Goal: Task Accomplishment & Management: Complete application form

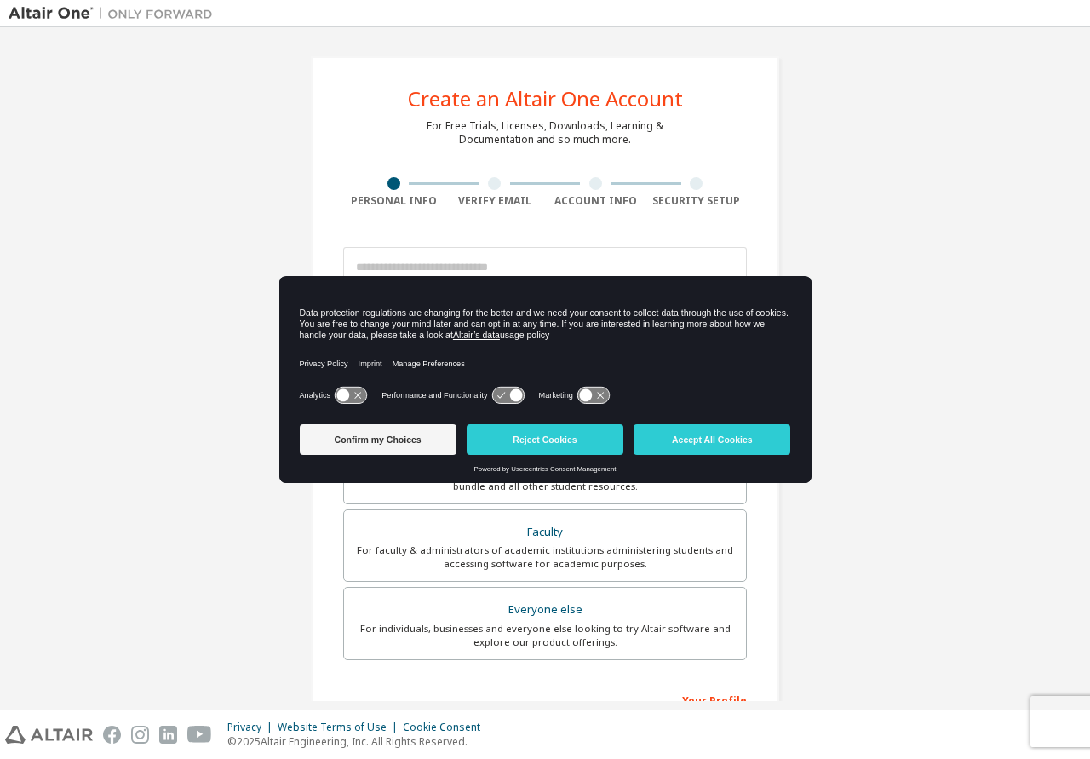
click at [732, 433] on button "Accept All Cookies" at bounding box center [712, 439] width 157 height 31
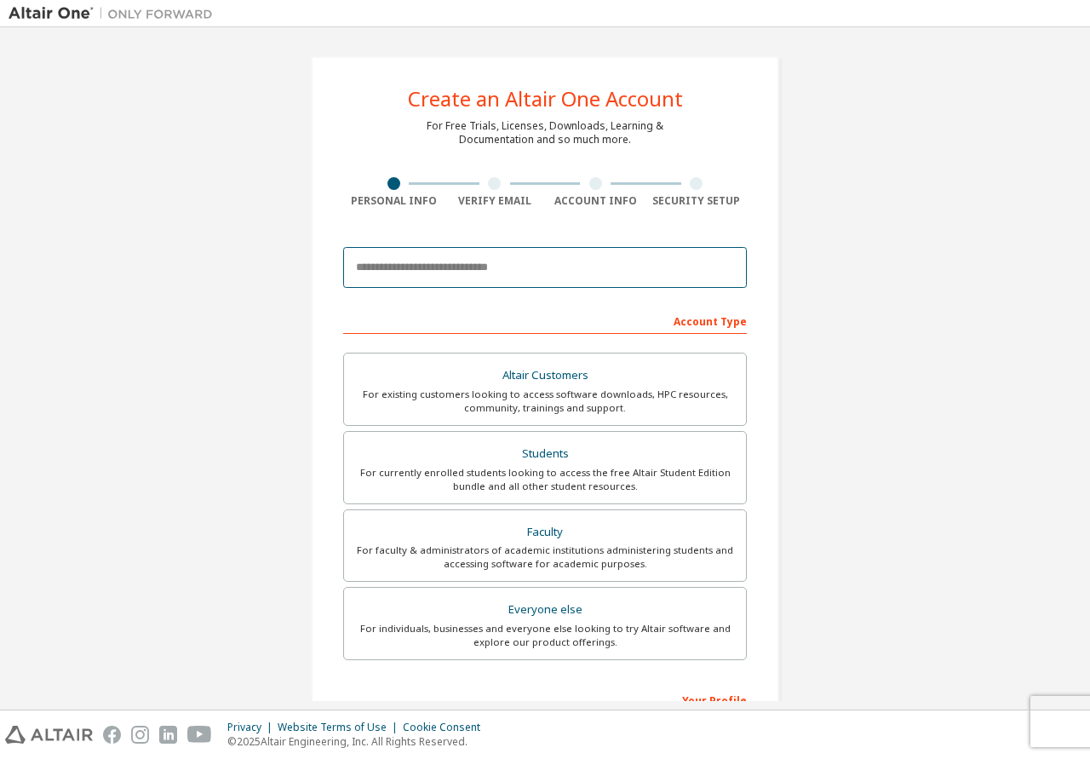
click at [584, 270] on input "email" at bounding box center [545, 267] width 404 height 41
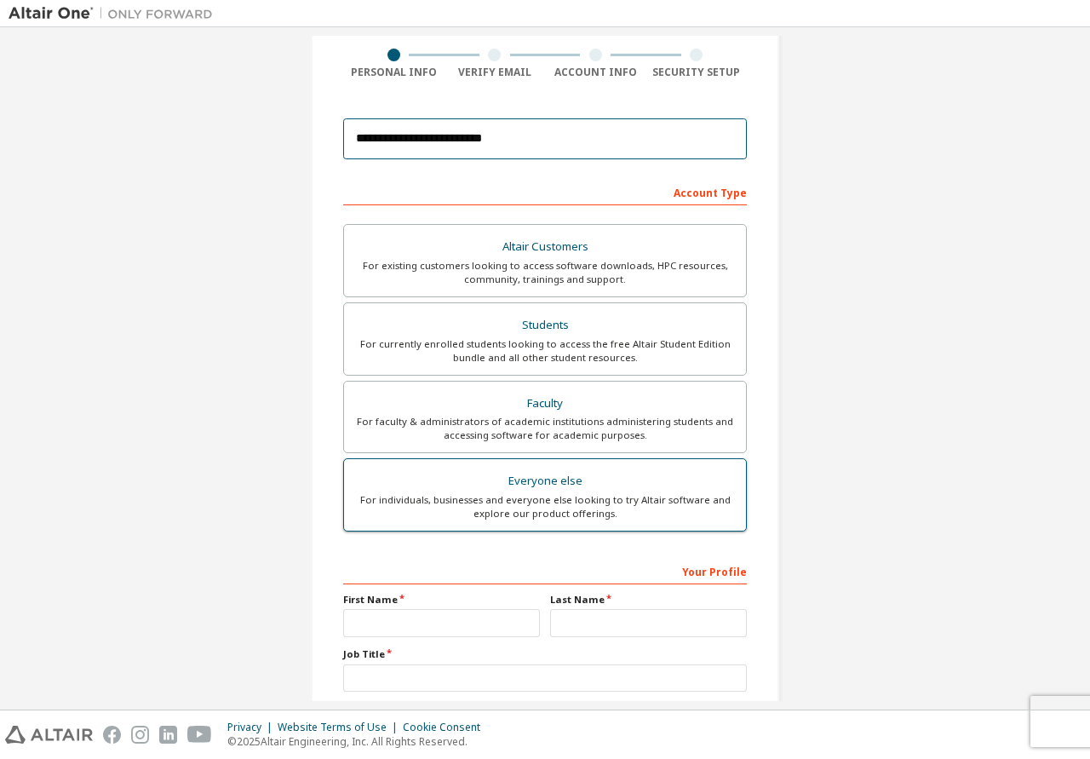
scroll to position [174, 0]
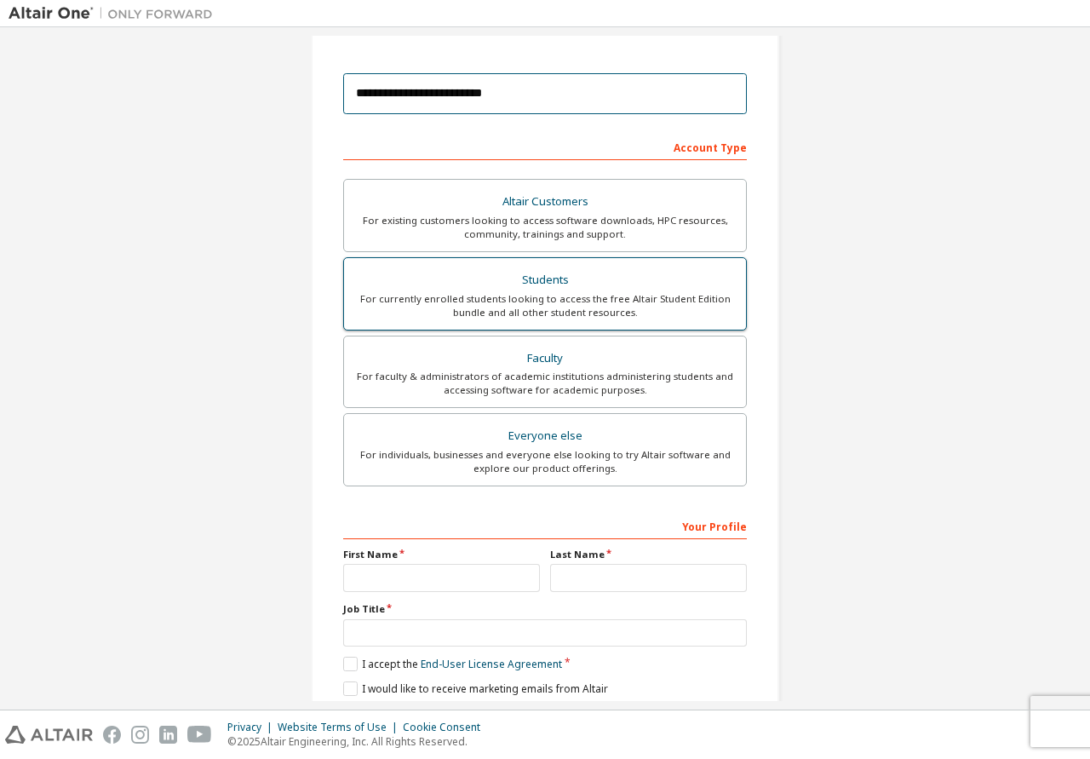
type input "**********"
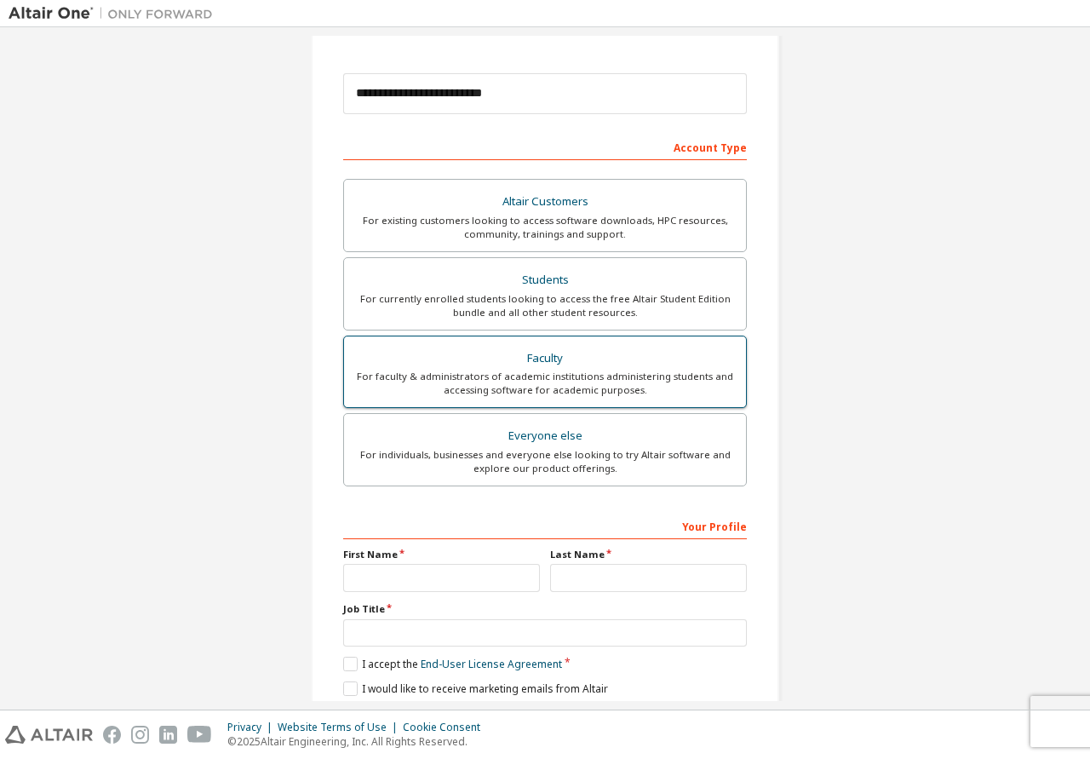
drag, startPoint x: 570, startPoint y: 284, endPoint x: 565, endPoint y: 336, distance: 52.2
click at [570, 286] on div "Students" at bounding box center [545, 280] width 382 height 24
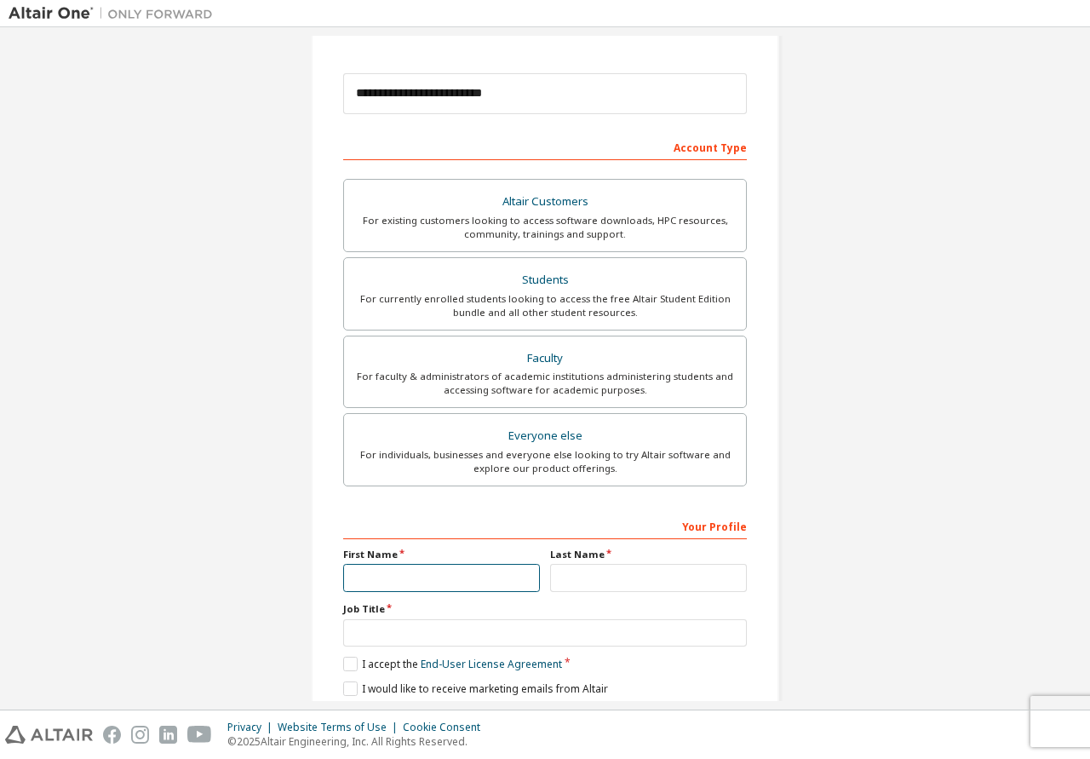
click at [457, 575] on input "text" at bounding box center [441, 578] width 197 height 28
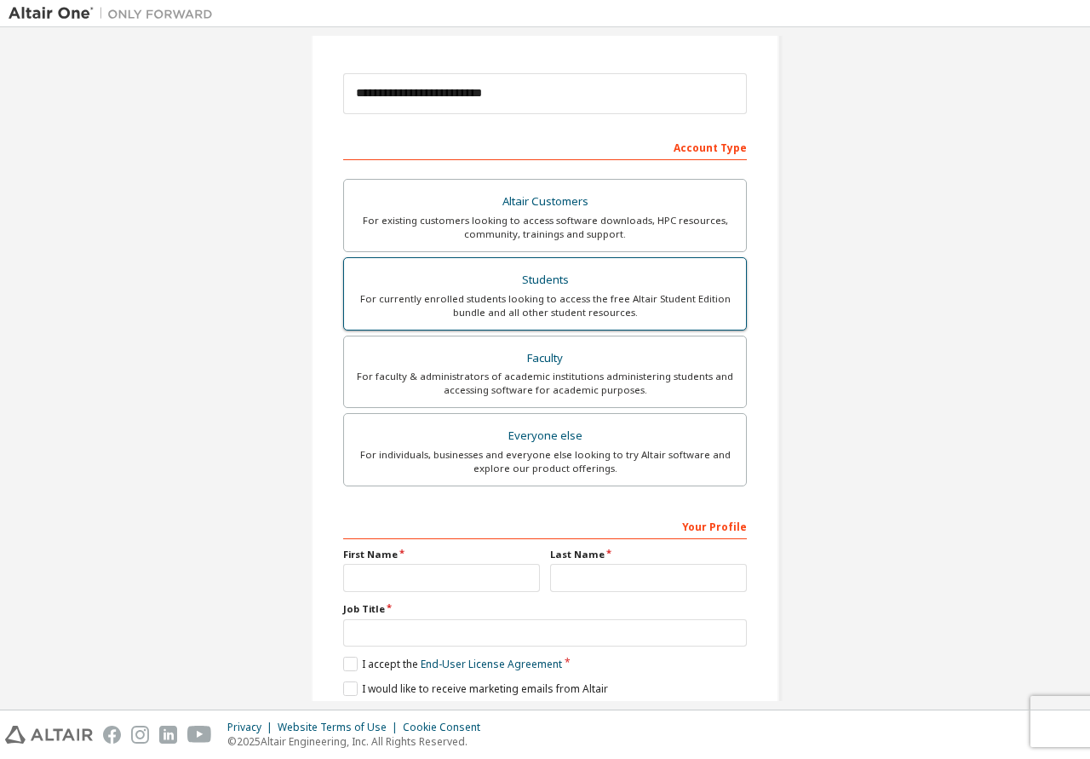
click at [568, 307] on div "For currently enrolled students looking to access the free Altair Student Editi…" at bounding box center [545, 305] width 382 height 27
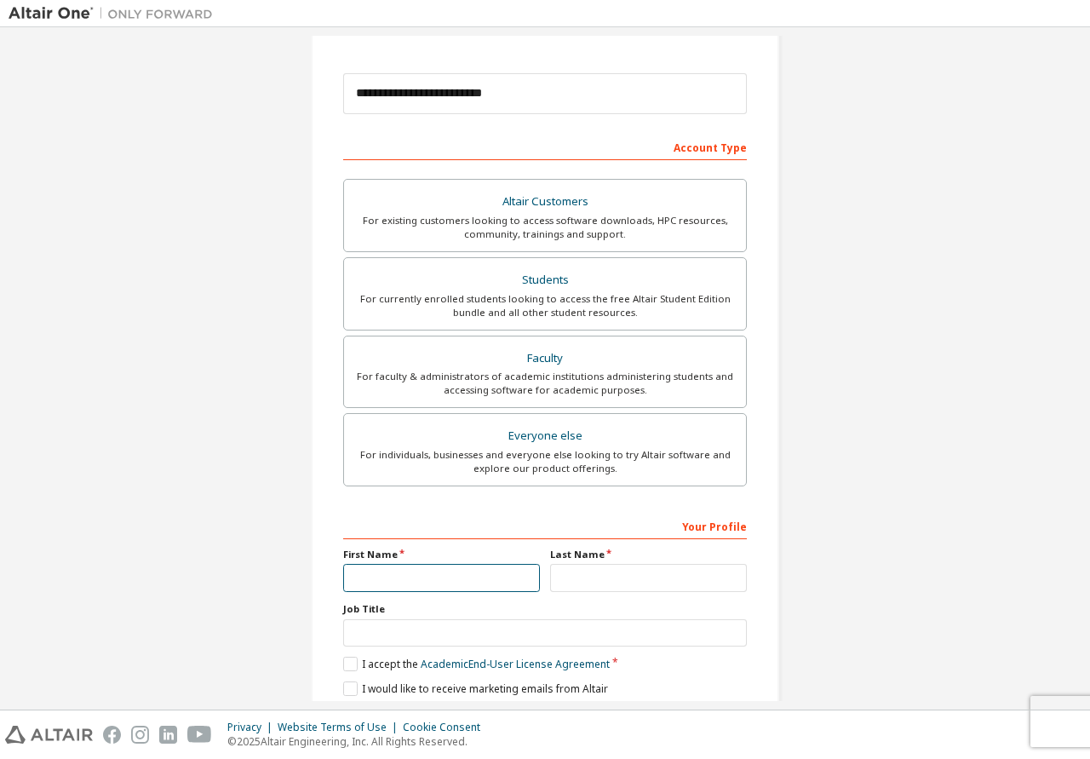
click at [462, 572] on input "text" at bounding box center [441, 578] width 197 height 28
type input "******"
click at [593, 584] on input "text" at bounding box center [648, 578] width 197 height 28
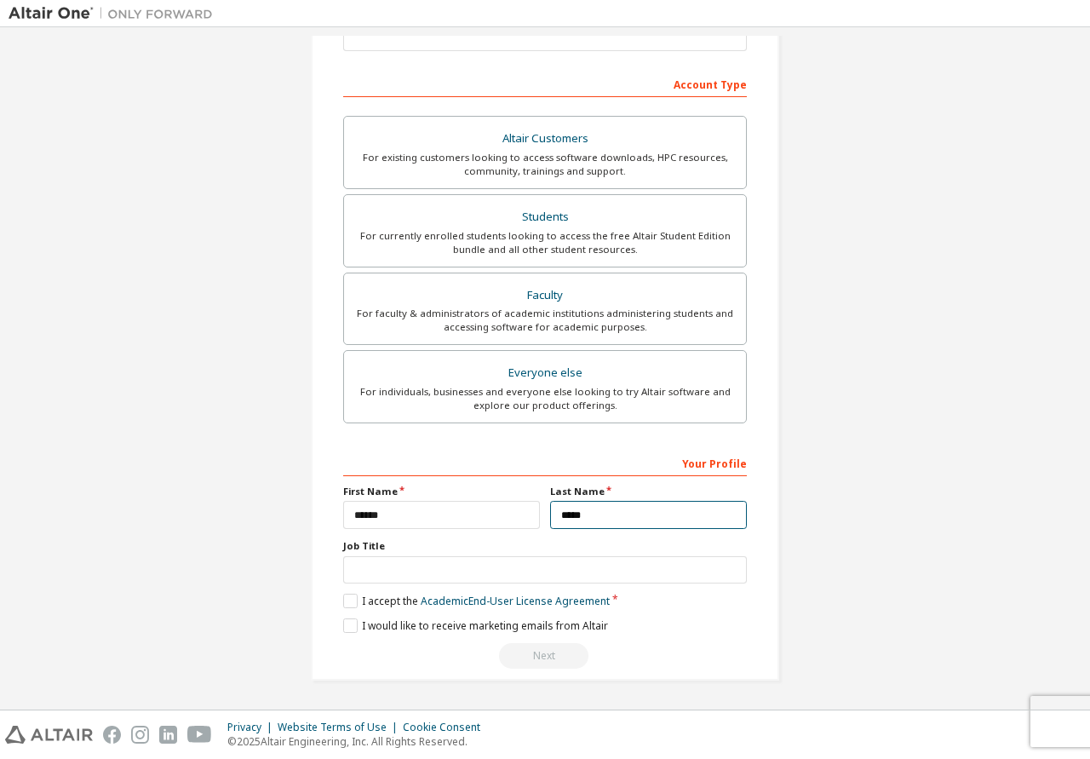
type input "*****"
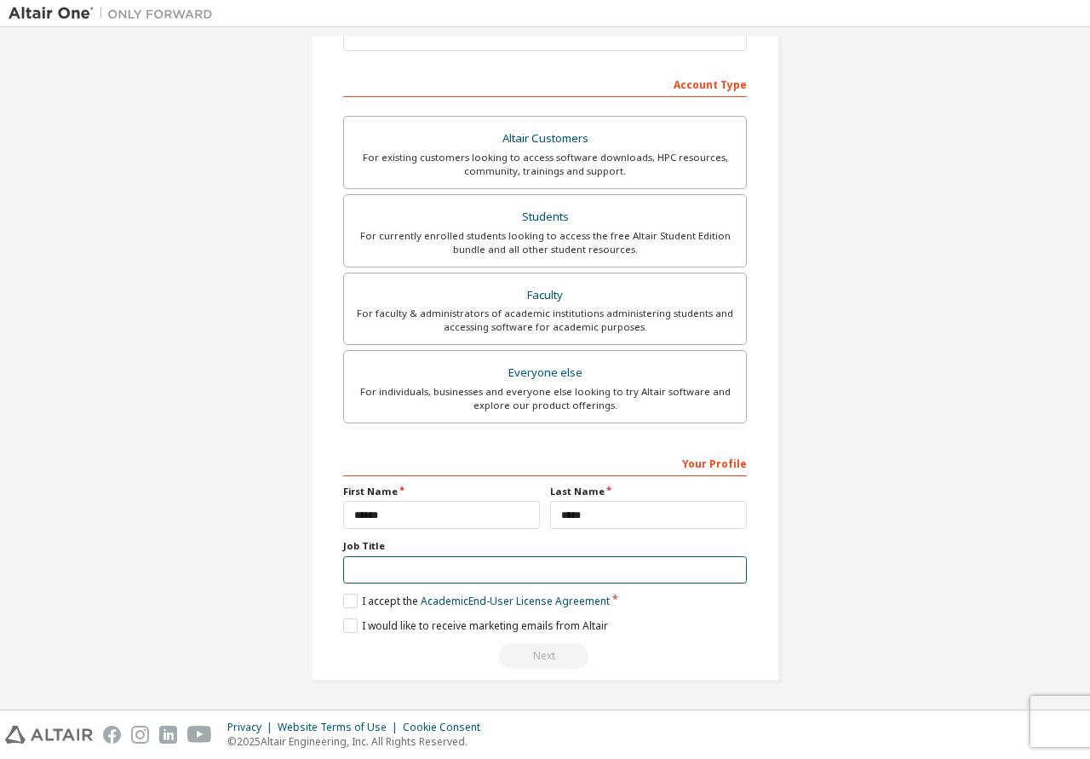
click at [460, 568] on input "text" at bounding box center [545, 570] width 404 height 28
type input "*******"
click at [435, 599] on link "Academic End-User License Agreement" at bounding box center [515, 601] width 189 height 14
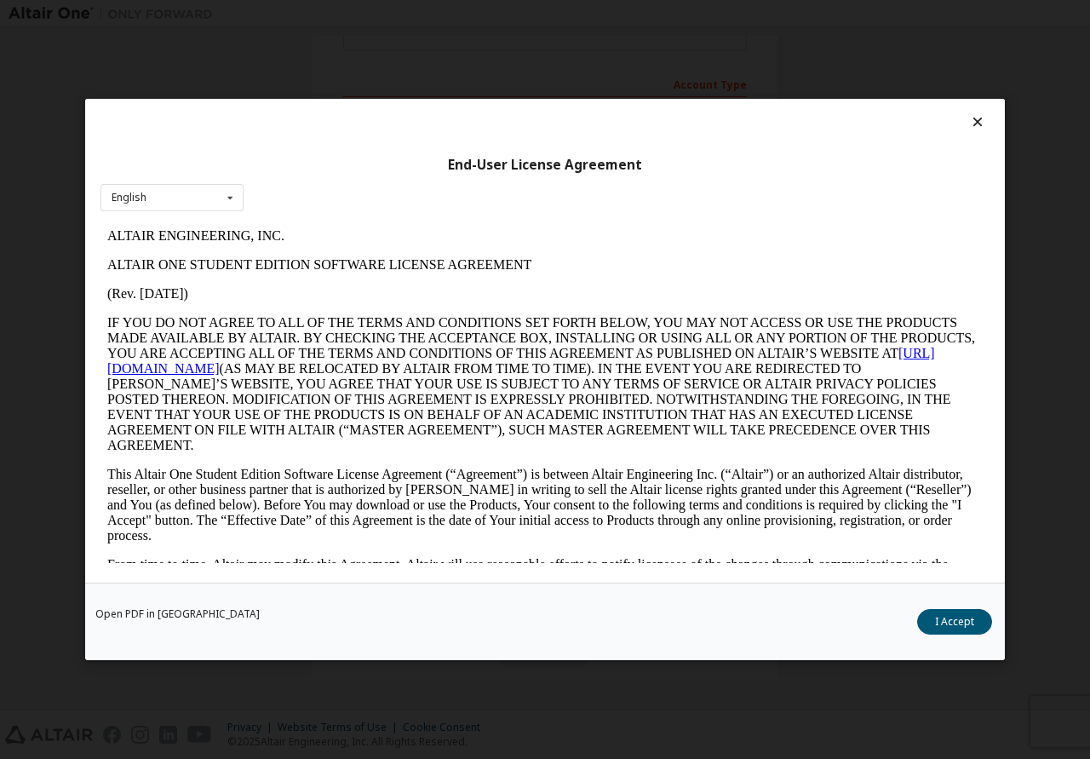
scroll to position [0, 0]
click at [975, 122] on icon at bounding box center [978, 121] width 18 height 15
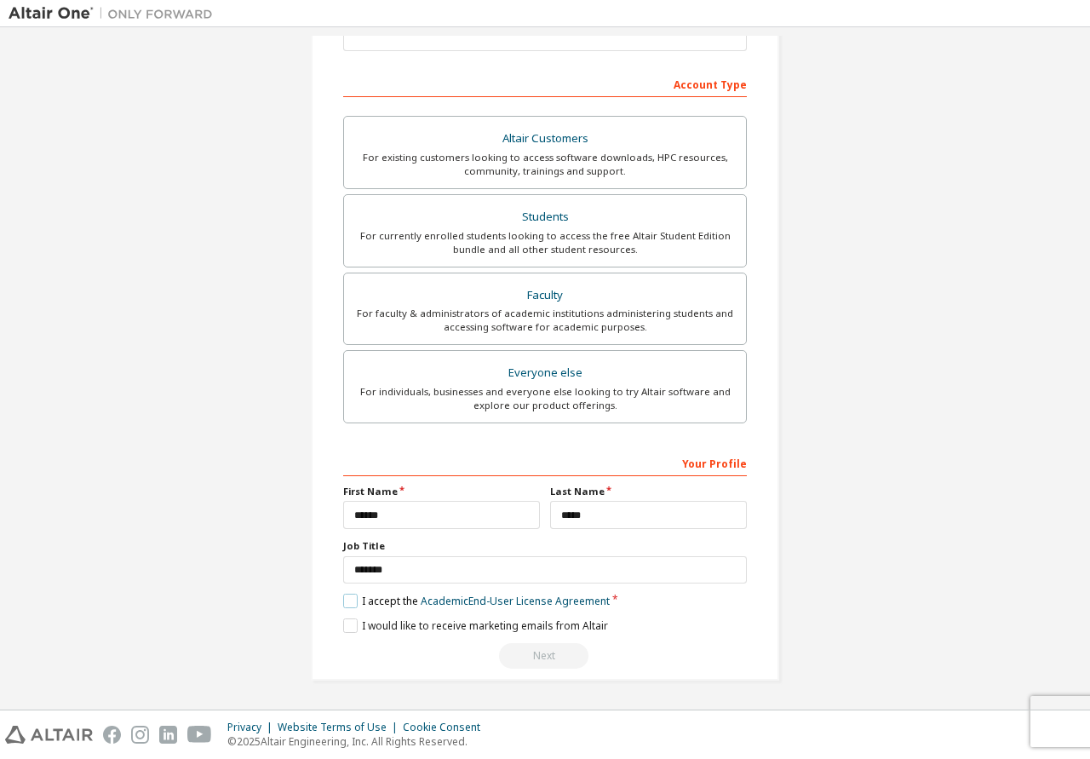
click at [353, 602] on label "I accept the Academic End-User License Agreement" at bounding box center [476, 601] width 267 height 14
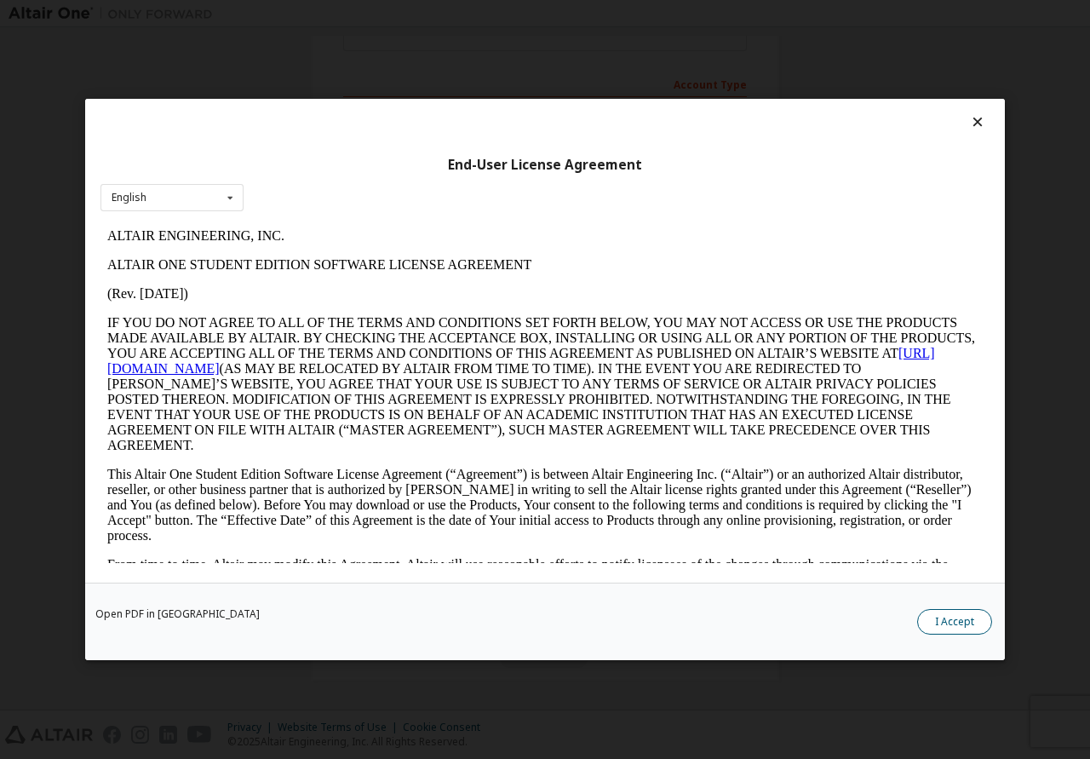
click at [955, 614] on button "I Accept" at bounding box center [954, 622] width 75 height 26
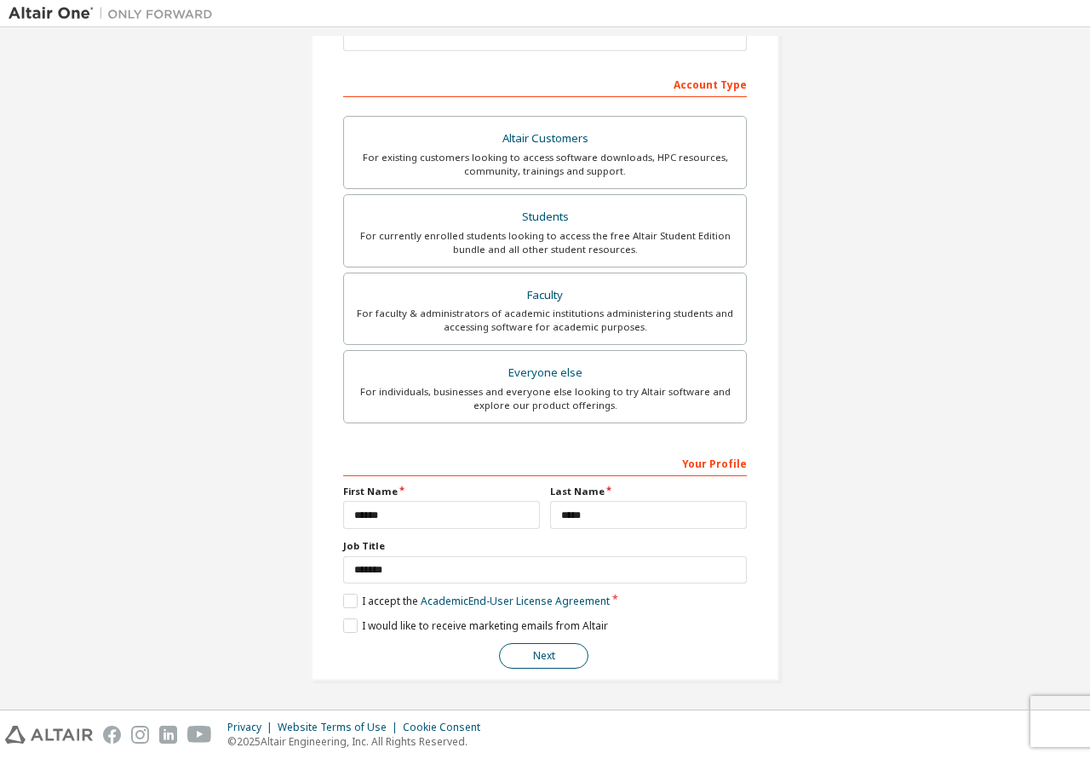
click at [539, 654] on button "Next" at bounding box center [543, 656] width 89 height 26
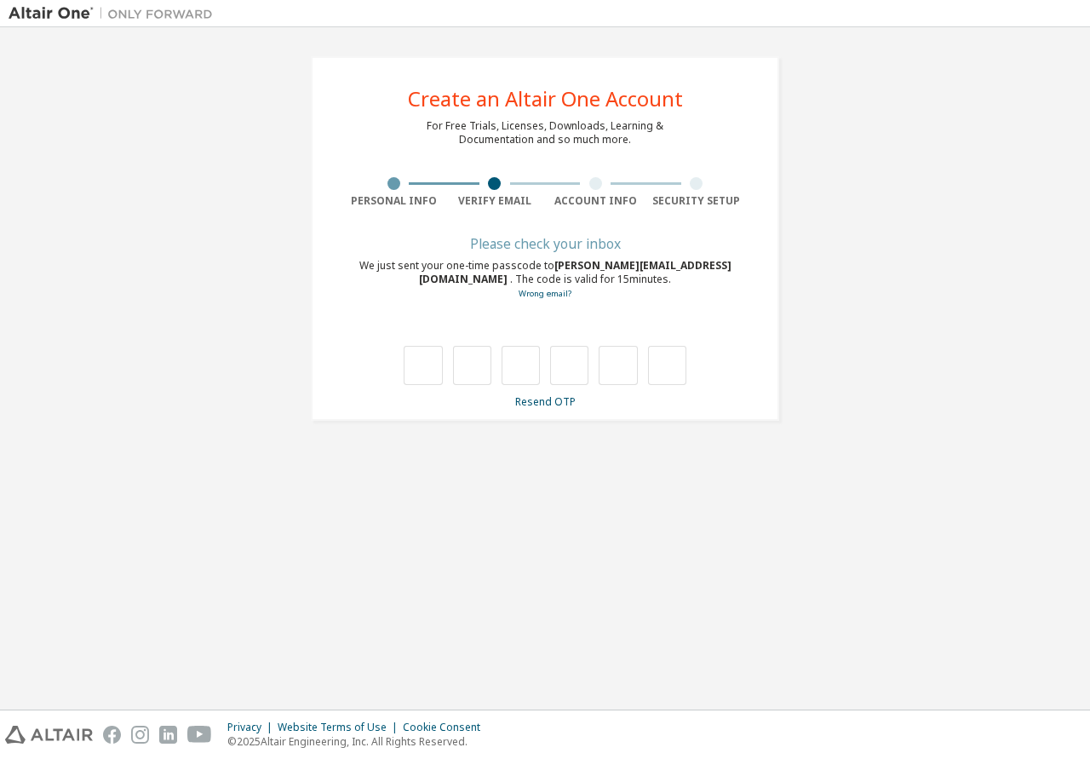
type input "*"
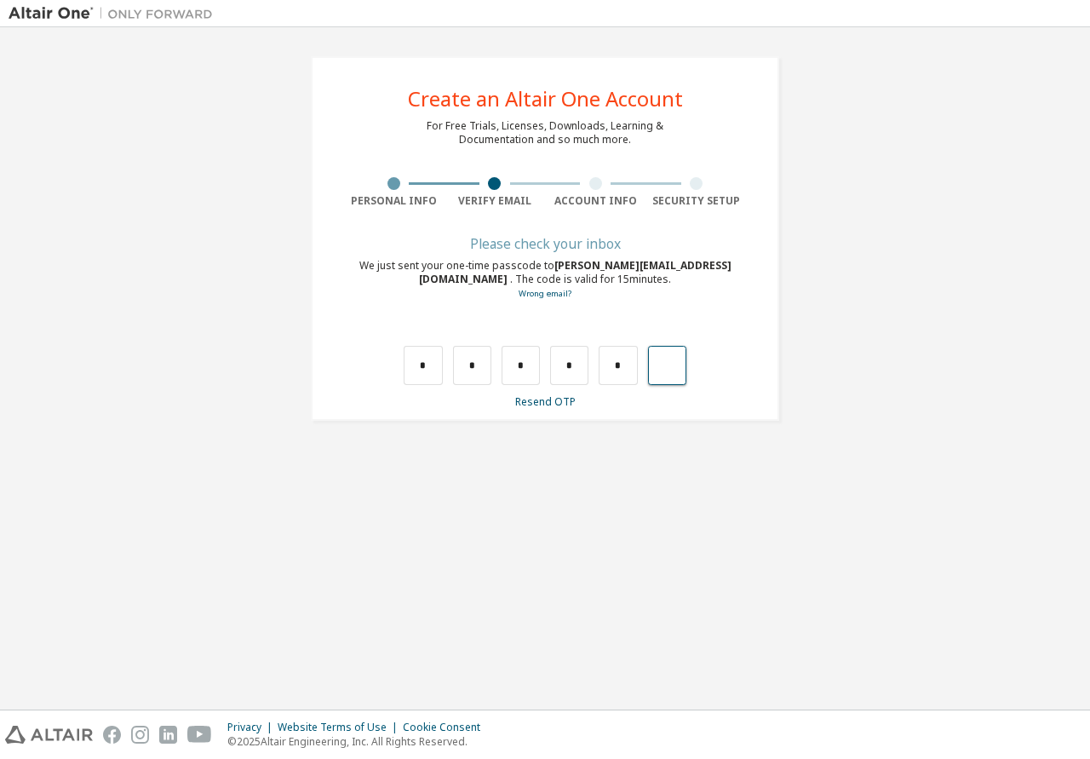
type input "*"
